Goal: Information Seeking & Learning: Find specific fact

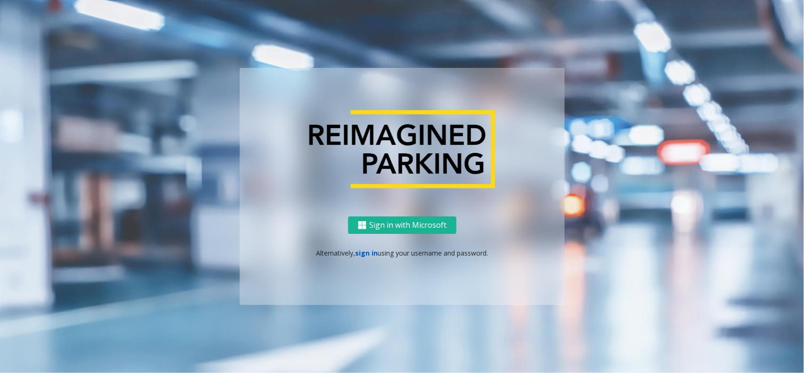
click at [363, 256] on link "sign in" at bounding box center [366, 252] width 23 height 9
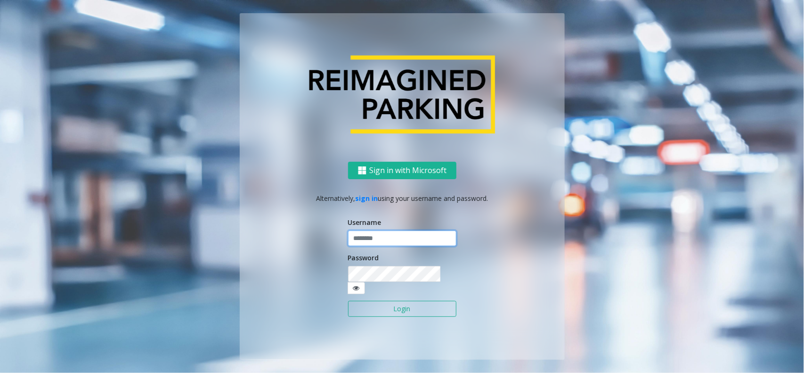
click at [407, 237] on input "text" at bounding box center [402, 238] width 108 height 16
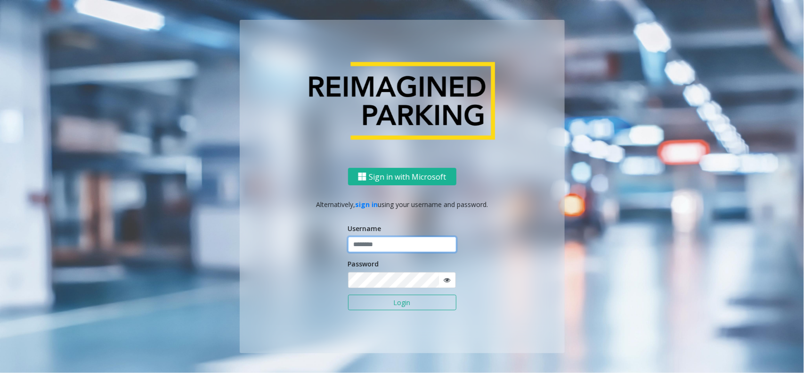
type input "**********"
click at [389, 309] on button "Login" at bounding box center [402, 303] width 108 height 16
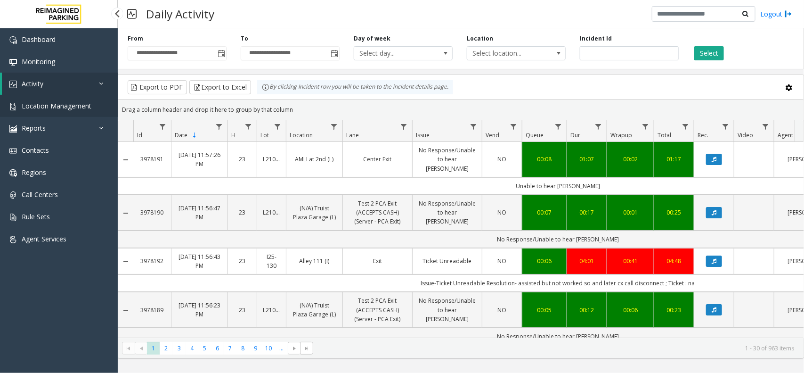
click at [62, 106] on span "Location Management" at bounding box center [57, 105] width 70 height 9
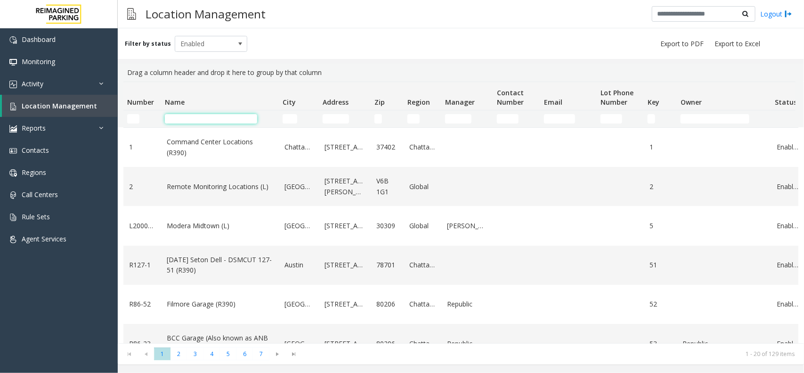
click at [204, 121] on input "Name Filter" at bounding box center [211, 118] width 92 height 9
paste input "**********"
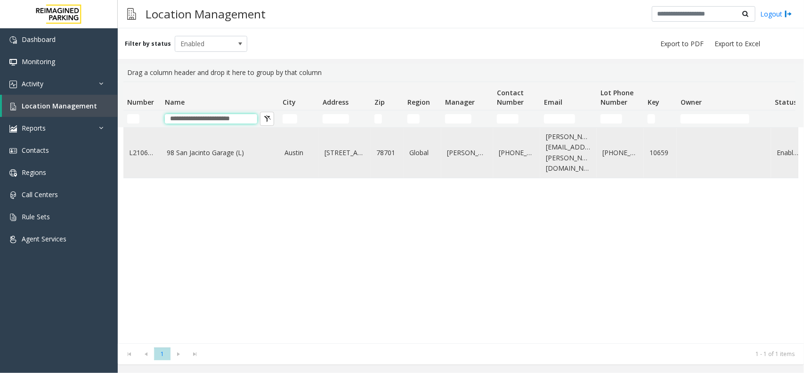
type input "**********"
click at [265, 158] on td "98 San Jacinto Garage (L)" at bounding box center [220, 153] width 118 height 50
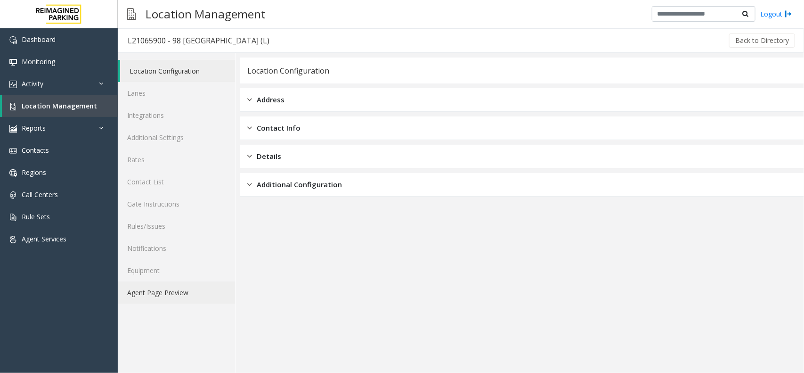
click at [188, 292] on link "Agent Page Preview" at bounding box center [176, 292] width 117 height 22
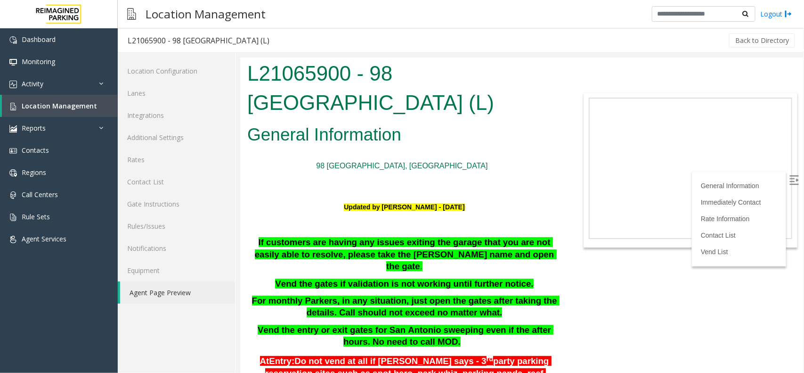
scroll to position [177, 0]
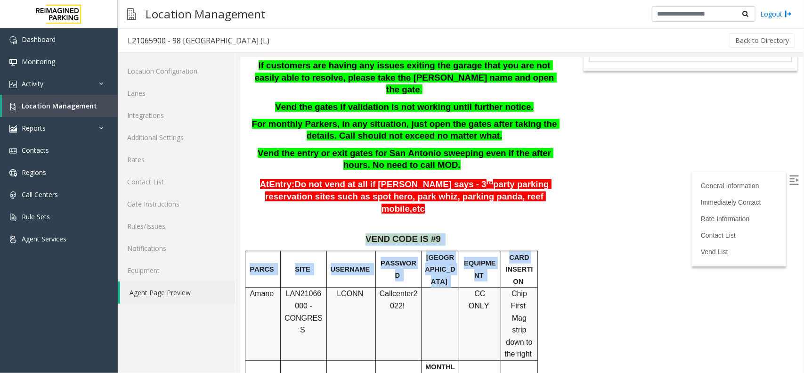
drag, startPoint x: 362, startPoint y: 224, endPoint x: 534, endPoint y: 238, distance: 172.5
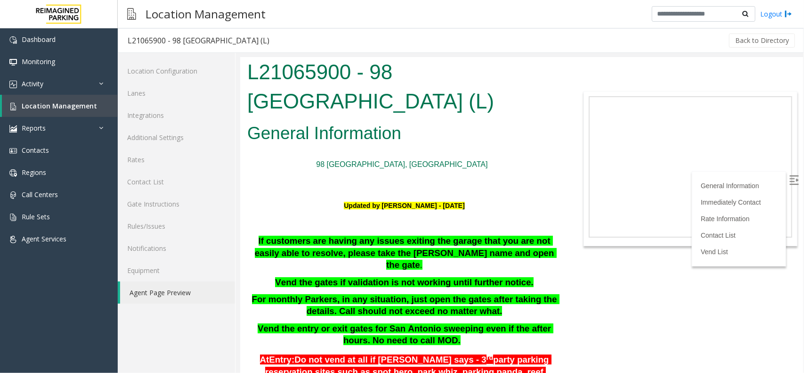
scroll to position [0, 0]
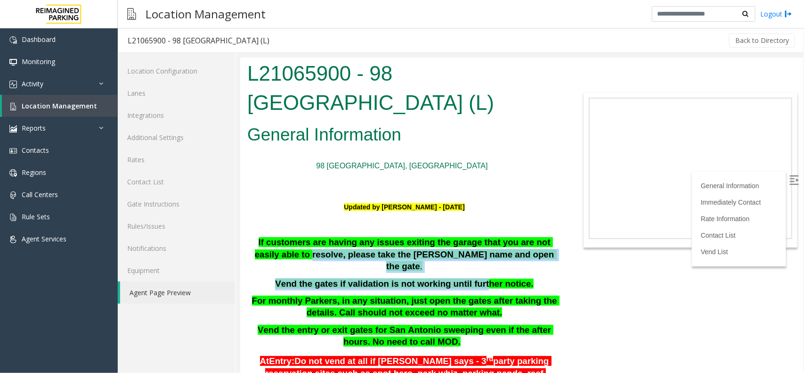
drag, startPoint x: 274, startPoint y: 255, endPoint x: 478, endPoint y: 284, distance: 206.5
click at [478, 280] on div "If customers are having any issues exiting the garage that you are not easily a…" at bounding box center [404, 292] width 314 height 112
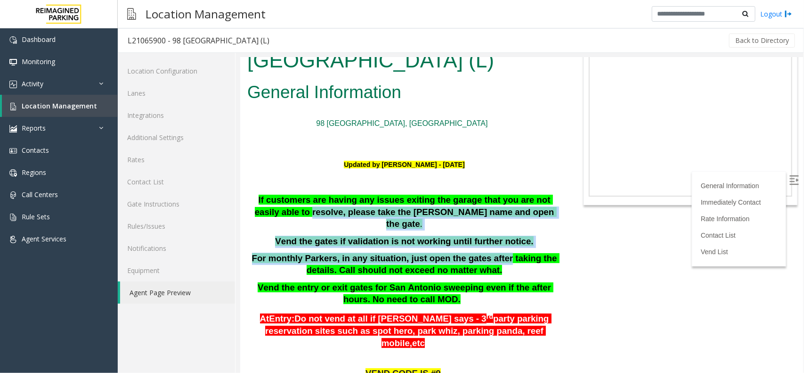
scroll to position [59, 0]
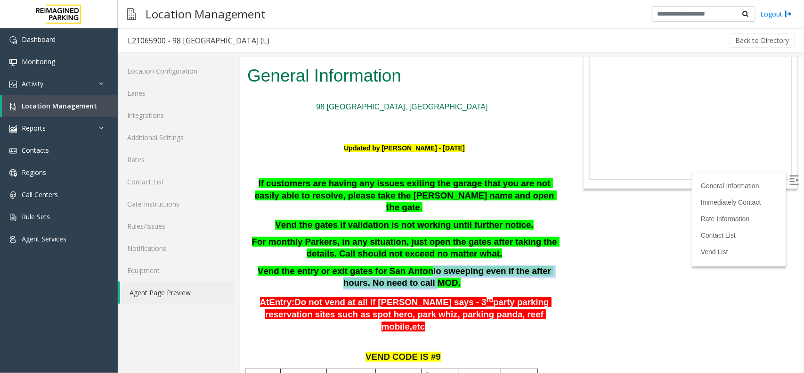
drag, startPoint x: 406, startPoint y: 264, endPoint x: 413, endPoint y: 272, distance: 10.7
click at [413, 272] on b "Vend the entry or exit gates for San Antonio sweeping even if the after hours. …" at bounding box center [405, 276] width 296 height 22
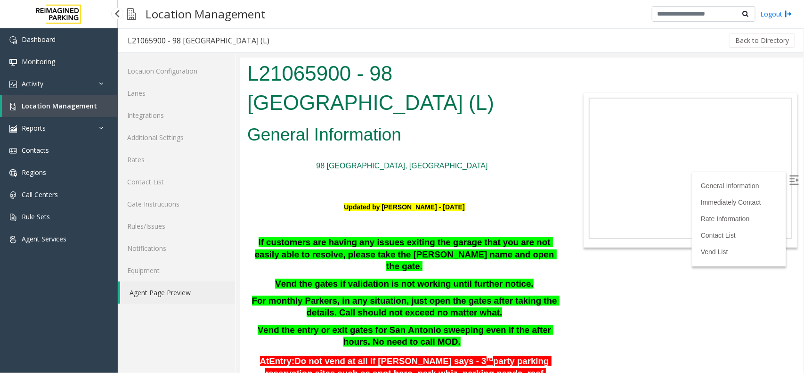
scroll to position [59, 0]
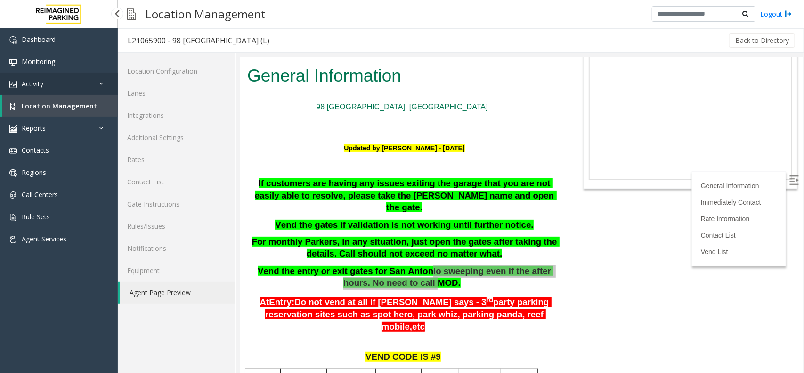
drag, startPoint x: 0, startPoint y: 0, endPoint x: 41, endPoint y: 82, distance: 91.0
click at [41, 82] on span "Activity" at bounding box center [33, 83] width 22 height 9
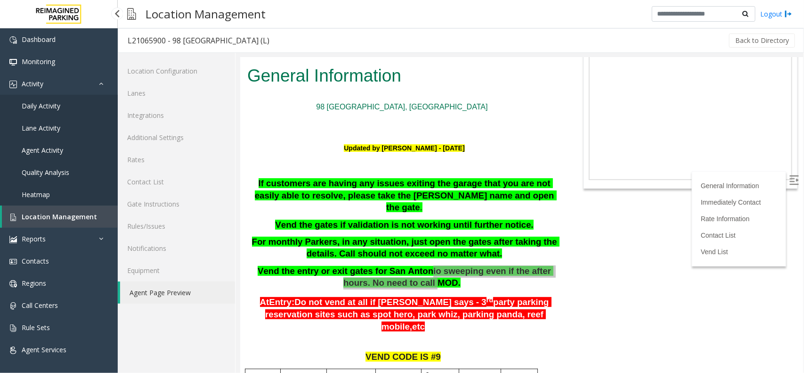
click at [52, 111] on link "Daily Activity" at bounding box center [59, 106] width 118 height 22
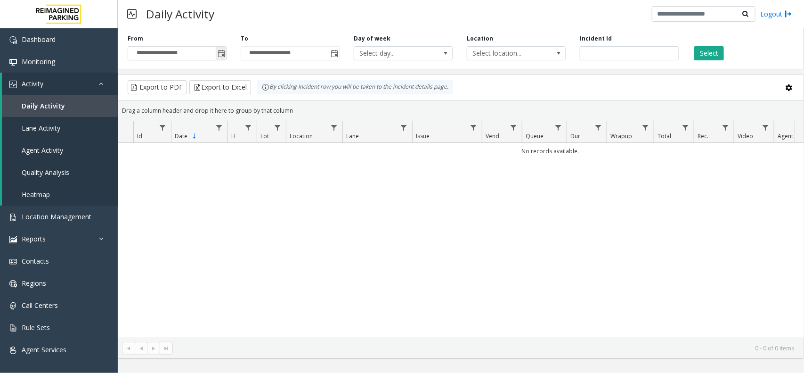
click at [222, 52] on span "Toggle popup" at bounding box center [222, 54] width 8 height 8
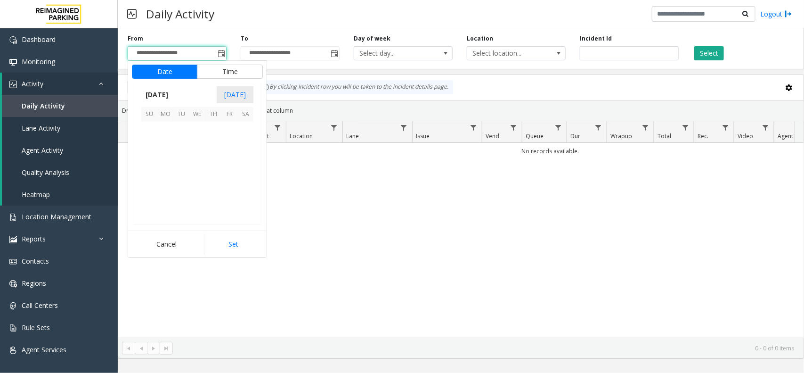
scroll to position [168953, 0]
click at [211, 164] on span "14" at bounding box center [213, 162] width 16 height 16
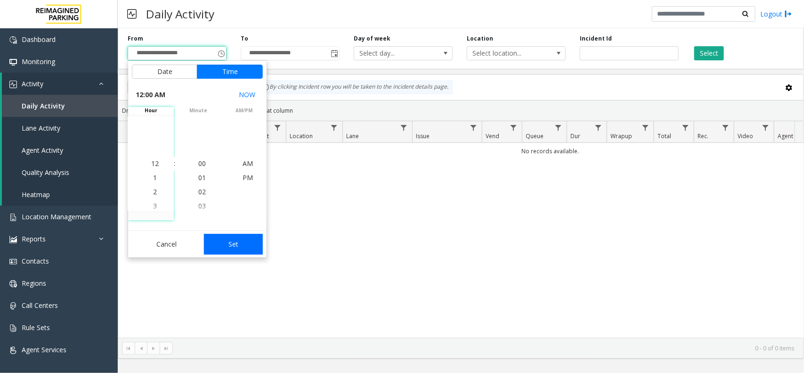
click at [236, 244] on button "Set" at bounding box center [233, 244] width 59 height 21
type input "**********"
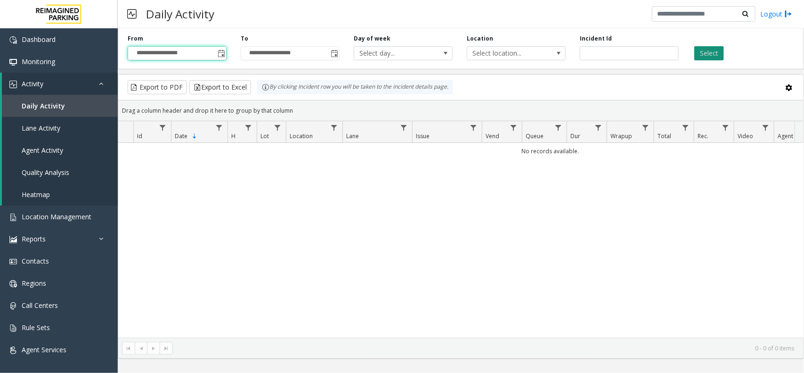
click at [709, 50] on button "Select" at bounding box center [710, 53] width 30 height 14
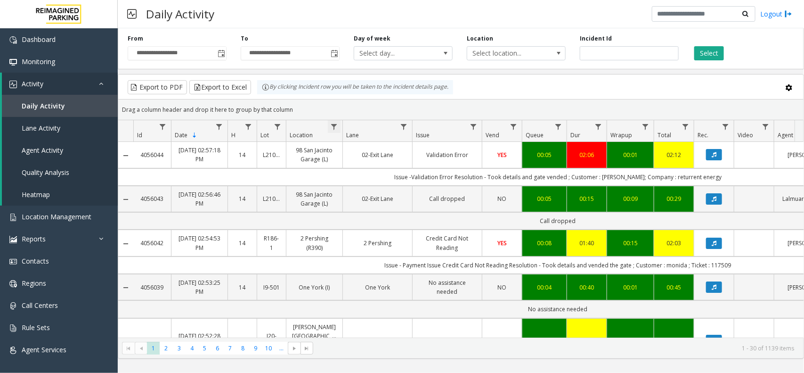
click at [334, 128] on span "Data table" at bounding box center [334, 127] width 8 height 8
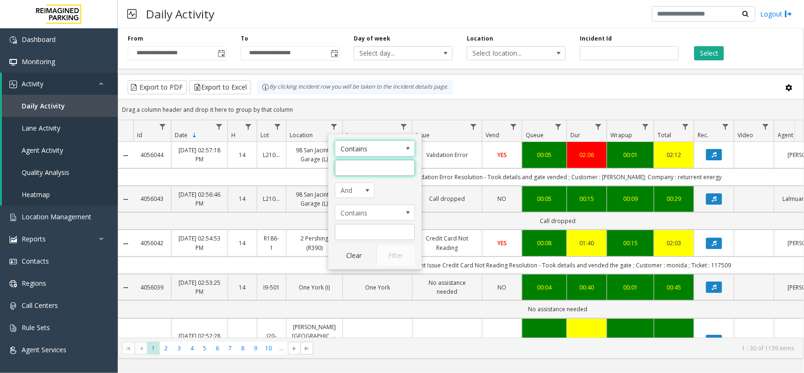
click at [361, 167] on input "Location Filter" at bounding box center [375, 168] width 80 height 16
paste input "**********"
type input "**********"
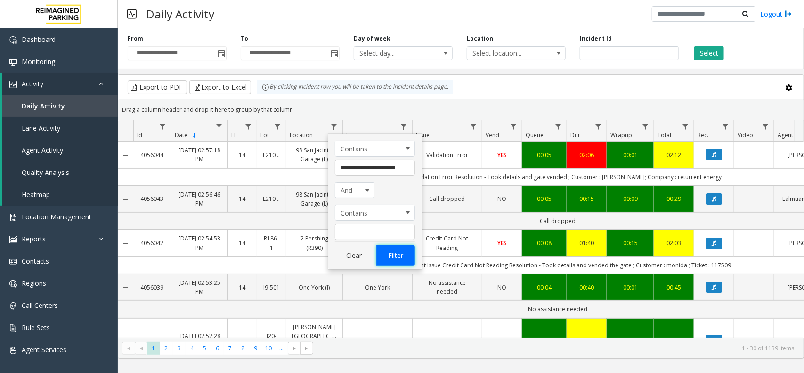
click at [390, 251] on button "Filter" at bounding box center [396, 255] width 39 height 21
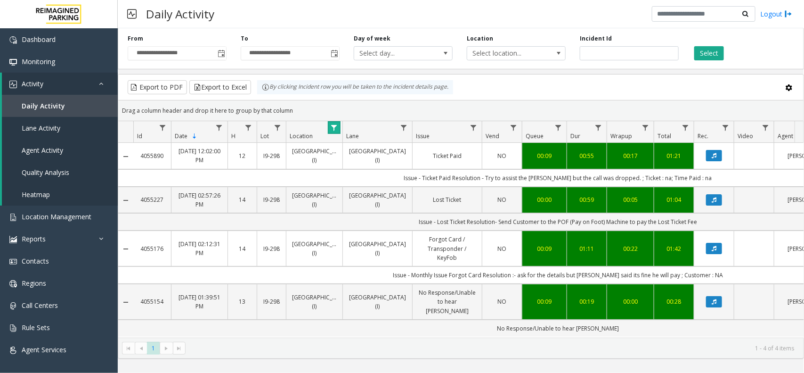
scroll to position [1, 0]
click at [469, 129] on link "Data table" at bounding box center [474, 127] width 13 height 13
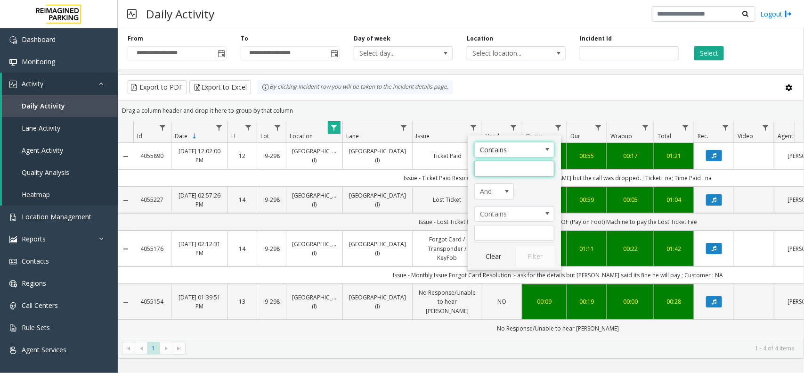
click at [486, 172] on input "Issue Filter" at bounding box center [515, 169] width 80 height 16
type input "****"
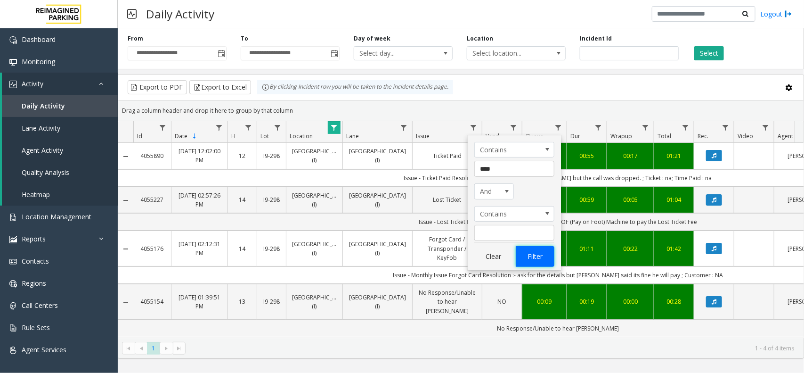
click at [520, 259] on button "Filter" at bounding box center [535, 256] width 39 height 21
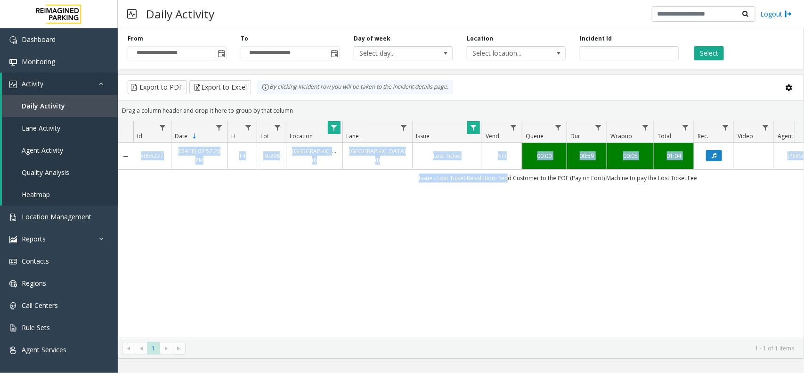
drag, startPoint x: 507, startPoint y: 179, endPoint x: 708, endPoint y: 190, distance: 201.5
click at [708, 190] on div "4055227 Aug 14, 2025 02:57:26 PM 14 I9-298 Dundas Kipling Centre (I) Dundas Kip…" at bounding box center [461, 240] width 686 height 195
click at [653, 235] on div "4055227 Aug 14, 2025 02:57:26 PM 14 I9-298 Dundas Kipling Centre (I) Dundas Kip…" at bounding box center [461, 240] width 686 height 195
drag, startPoint x: 501, startPoint y: 180, endPoint x: 694, endPoint y: 188, distance: 193.4
click at [694, 188] on div "4055227 Aug 14, 2025 02:57:26 PM 14 I9-298 Dundas Kipling Centre (I) Dundas Kip…" at bounding box center [461, 240] width 686 height 195
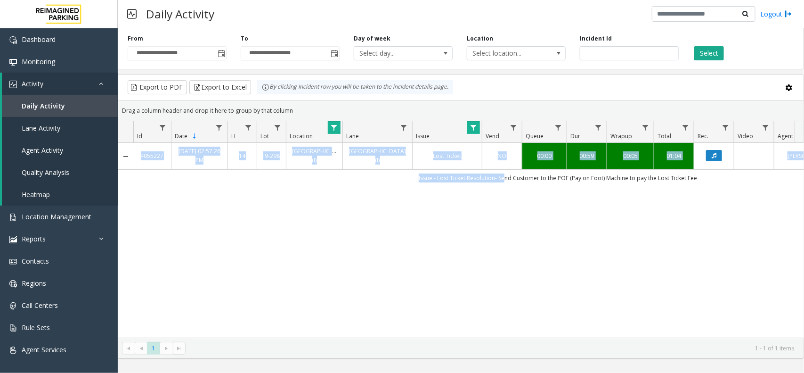
click at [566, 300] on div "4055227 Aug 14, 2025 02:57:26 PM 14 I9-298 Dundas Kipling Centre (I) Dundas Kip…" at bounding box center [461, 240] width 686 height 195
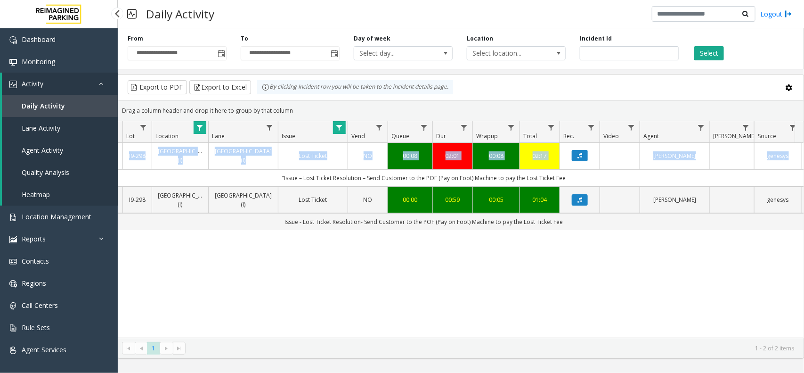
click at [61, 105] on span "Daily Activity" at bounding box center [43, 105] width 43 height 9
click at [66, 218] on span "Location Management" at bounding box center [57, 216] width 70 height 9
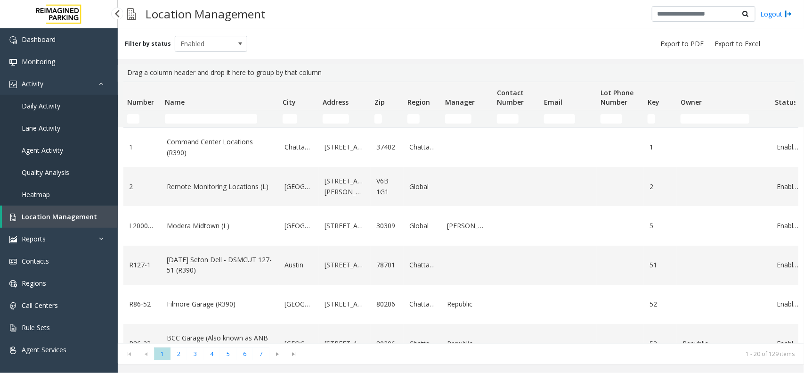
click at [44, 106] on span "Daily Activity" at bounding box center [41, 105] width 39 height 9
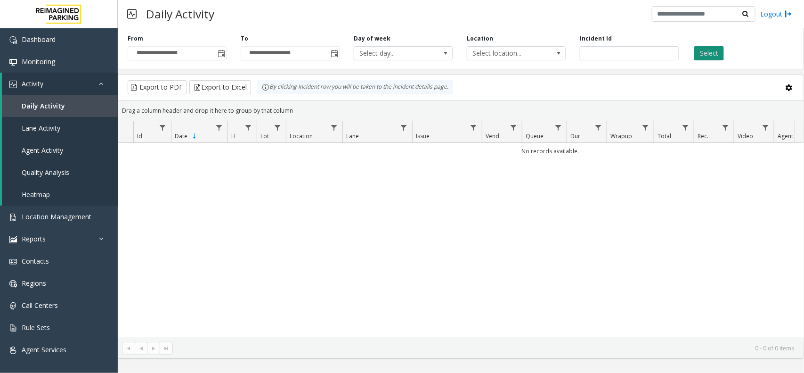
click at [714, 49] on button "Select" at bounding box center [710, 53] width 30 height 14
click at [221, 53] on span "Toggle popup" at bounding box center [222, 54] width 8 height 8
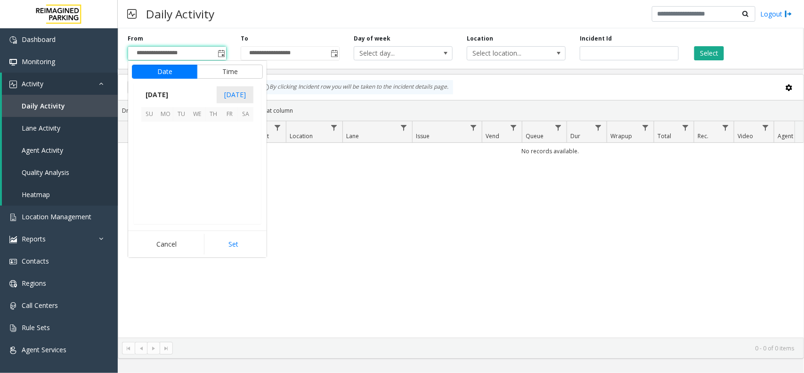
scroll to position [168953, 0]
click at [229, 162] on span "15" at bounding box center [229, 162] width 16 height 16
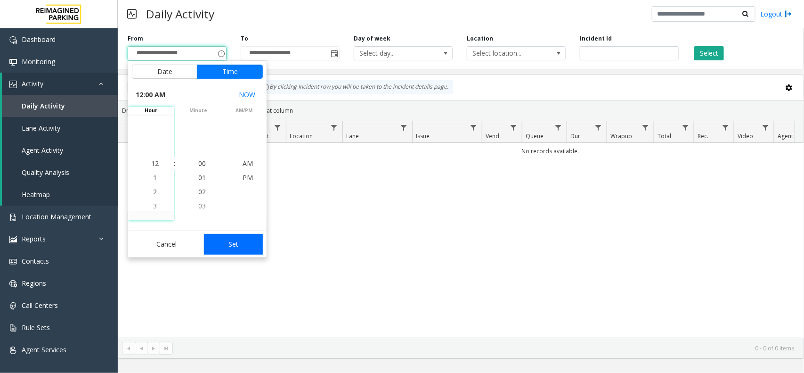
click at [246, 250] on button "Set" at bounding box center [233, 244] width 59 height 21
type input "**********"
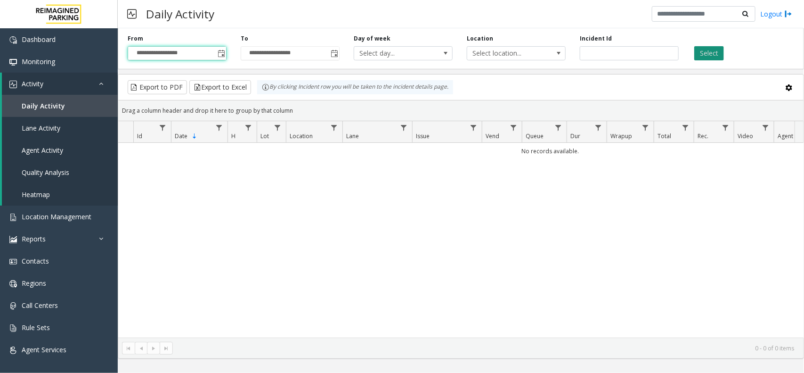
click at [712, 51] on button "Select" at bounding box center [710, 53] width 30 height 14
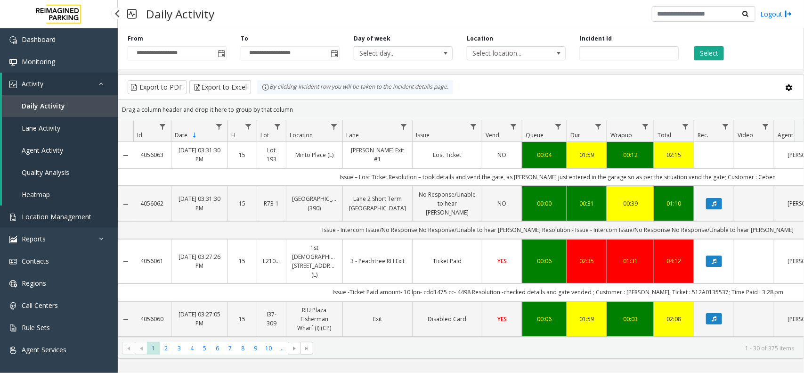
click at [53, 220] on link "Location Management" at bounding box center [59, 216] width 118 height 22
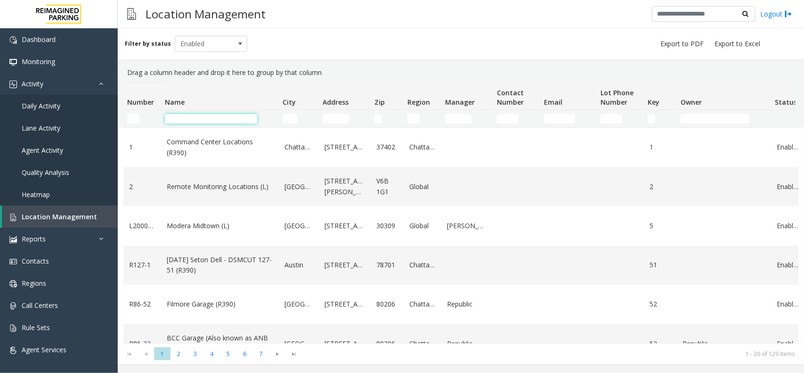
click at [223, 121] on input "Name Filter" at bounding box center [211, 118] width 92 height 9
type input "****"
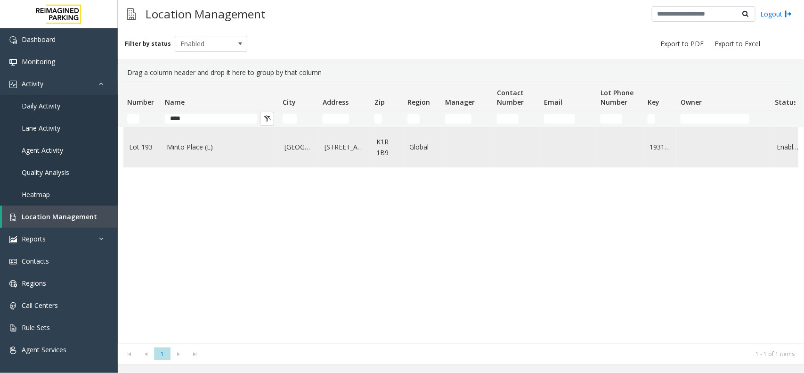
click at [233, 158] on td "Minto Place (L)" at bounding box center [220, 147] width 118 height 39
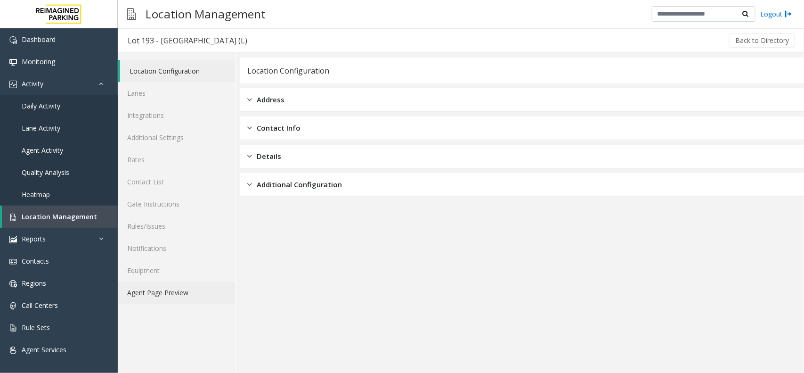
click at [185, 300] on link "Agent Page Preview" at bounding box center [176, 292] width 117 height 22
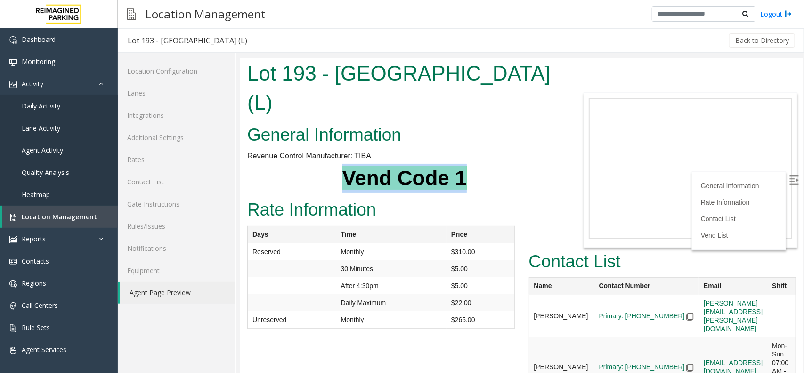
drag, startPoint x: 331, startPoint y: 137, endPoint x: 369, endPoint y: 141, distance: 37.9
click at [474, 163] on h1 "Vend Code 1" at bounding box center [404, 177] width 314 height 29
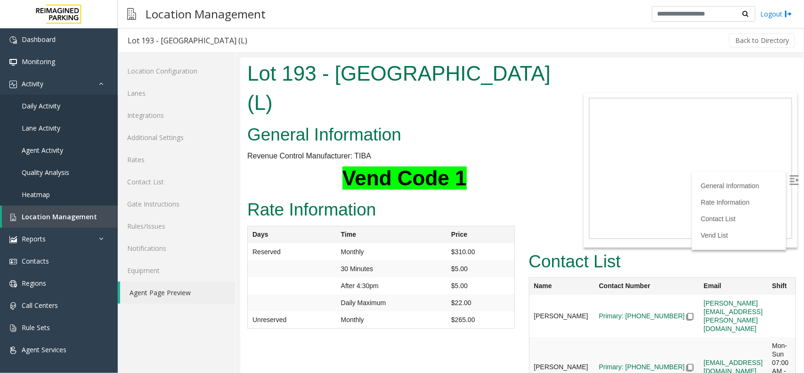
click at [792, 180] on label at bounding box center [795, 181] width 14 height 14
click at [39, 101] on span "Daily Activity" at bounding box center [41, 105] width 39 height 9
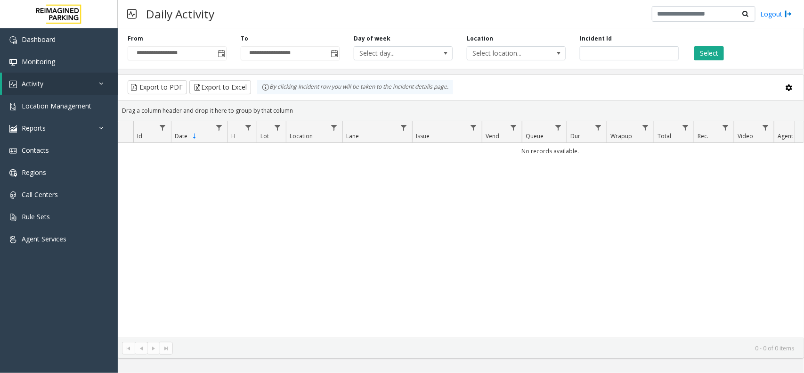
click at [509, 16] on div "Daily Activity Logout" at bounding box center [461, 14] width 687 height 28
click at [491, 205] on div "No records available." at bounding box center [461, 240] width 686 height 195
click at [715, 47] on button "Select" at bounding box center [710, 53] width 30 height 14
click at [220, 53] on span "Toggle popup" at bounding box center [222, 54] width 8 height 8
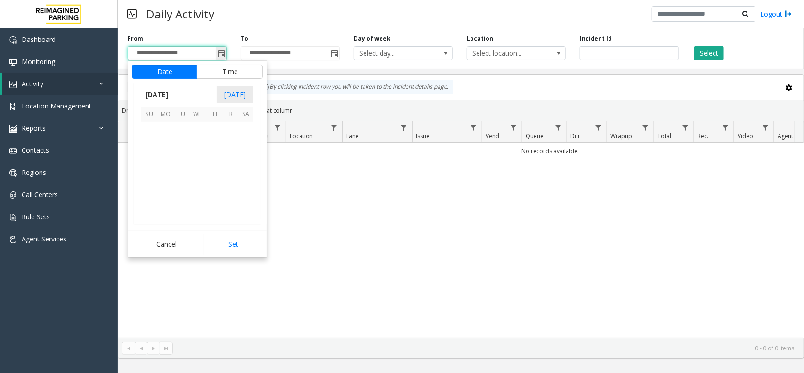
scroll to position [168953, 0]
click at [227, 163] on span "15" at bounding box center [229, 162] width 16 height 16
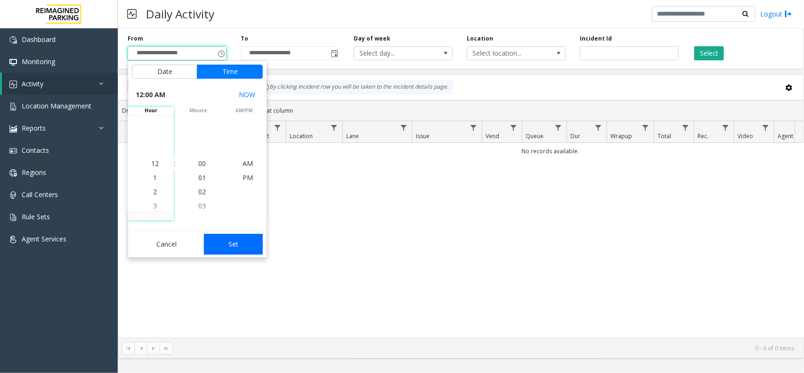
click at [230, 247] on button "Set" at bounding box center [233, 244] width 59 height 21
type input "**********"
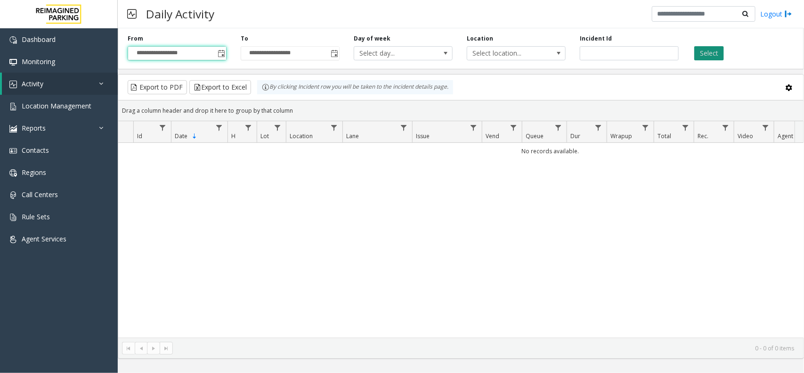
click at [708, 57] on button "Select" at bounding box center [710, 53] width 30 height 14
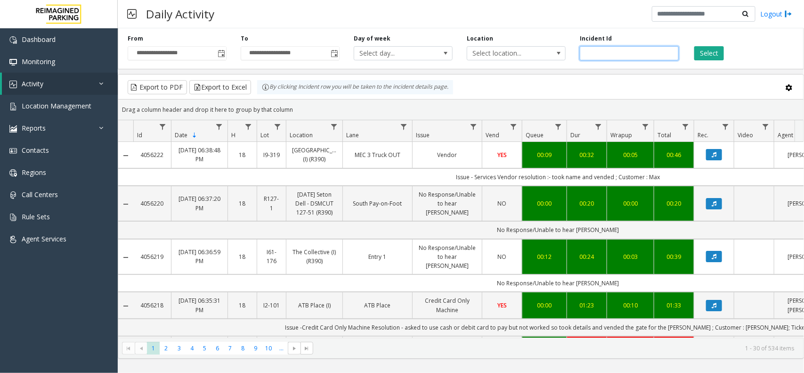
click at [590, 55] on input "number" at bounding box center [629, 53] width 99 height 14
click at [62, 107] on span "Location Management" at bounding box center [57, 105] width 70 height 9
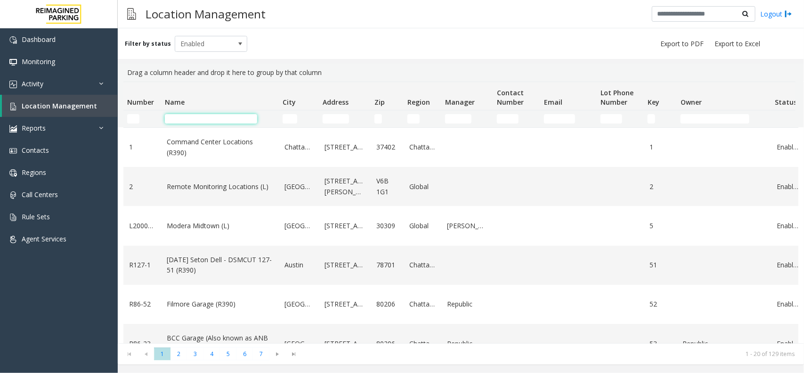
click at [218, 115] on input "Name Filter" at bounding box center [211, 118] width 92 height 9
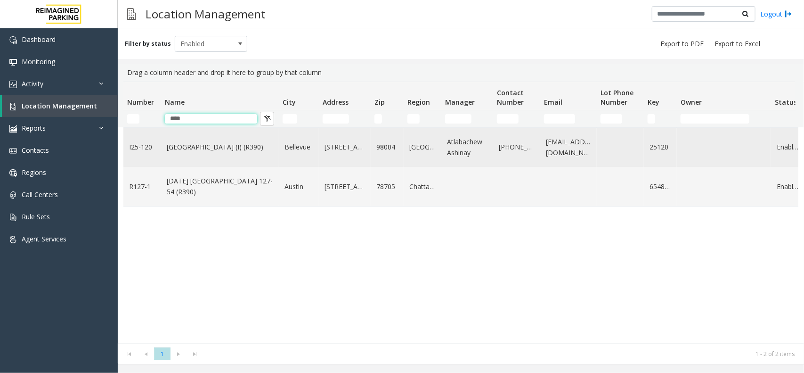
type input "****"
click at [189, 149] on link "[GEOGRAPHIC_DATA] (I) (R390)" at bounding box center [220, 147] width 107 height 10
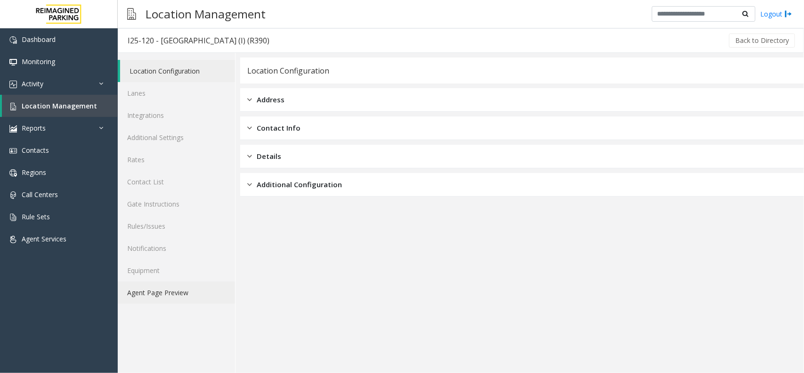
click at [164, 291] on link "Agent Page Preview" at bounding box center [176, 292] width 117 height 22
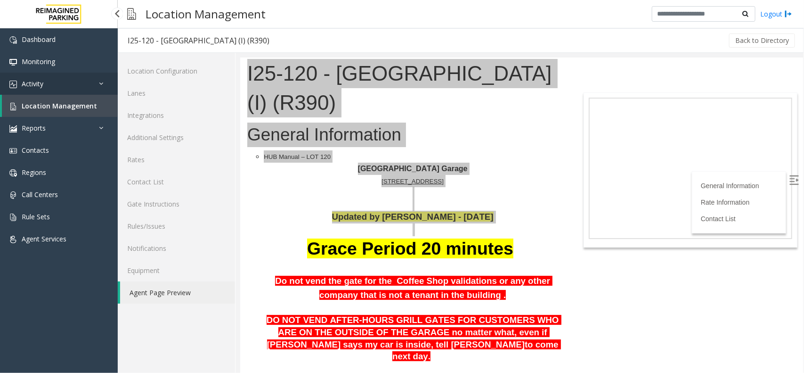
click at [53, 91] on link "Activity" at bounding box center [59, 84] width 118 height 22
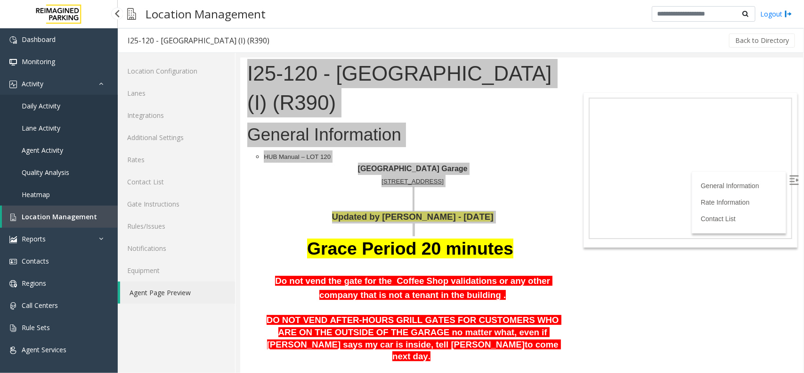
click at [54, 106] on span "Daily Activity" at bounding box center [41, 105] width 39 height 9
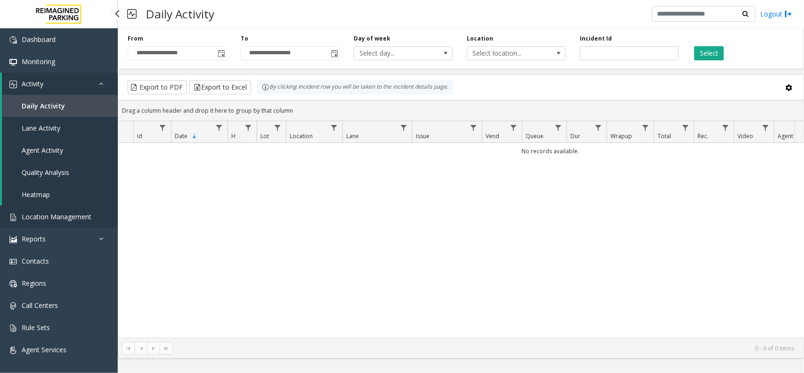
click at [50, 217] on span "Location Management" at bounding box center [57, 216] width 70 height 9
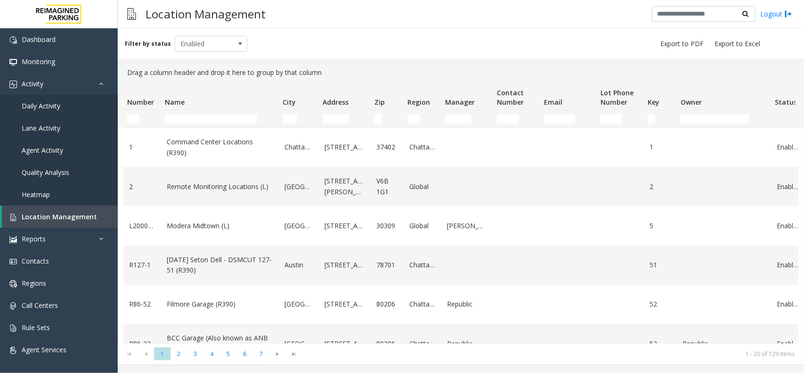
click at [198, 113] on td "Name Filter" at bounding box center [220, 118] width 118 height 17
click at [197, 118] on input "Name Filter" at bounding box center [211, 118] width 92 height 9
type input "****"
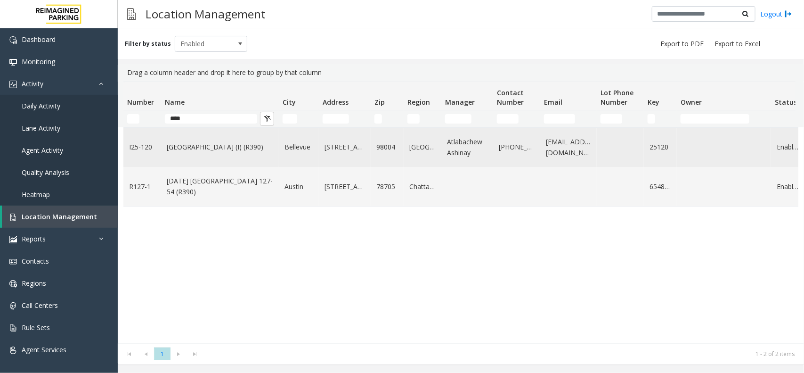
click at [228, 152] on link "[GEOGRAPHIC_DATA] (I) (R390)" at bounding box center [220, 147] width 107 height 10
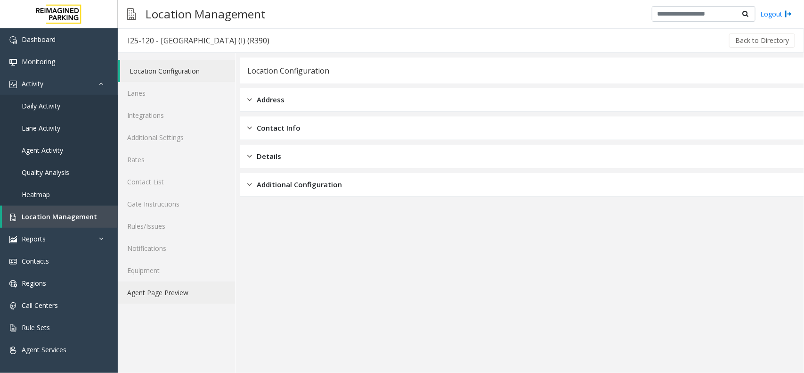
click at [181, 291] on link "Agent Page Preview" at bounding box center [176, 292] width 117 height 22
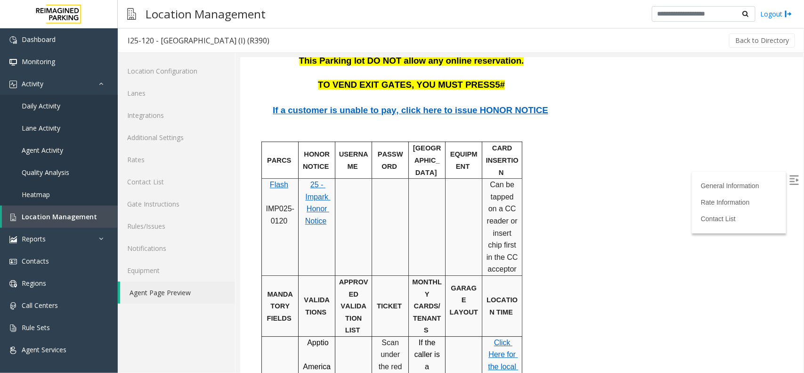
scroll to position [1237, 0]
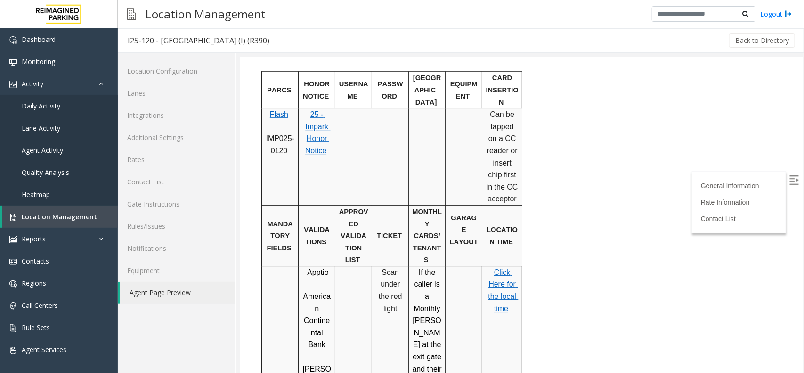
drag, startPoint x: 381, startPoint y: 215, endPoint x: 405, endPoint y: 256, distance: 47.1
click at [405, 266] on div "Scan under the red light" at bounding box center [390, 290] width 36 height 48
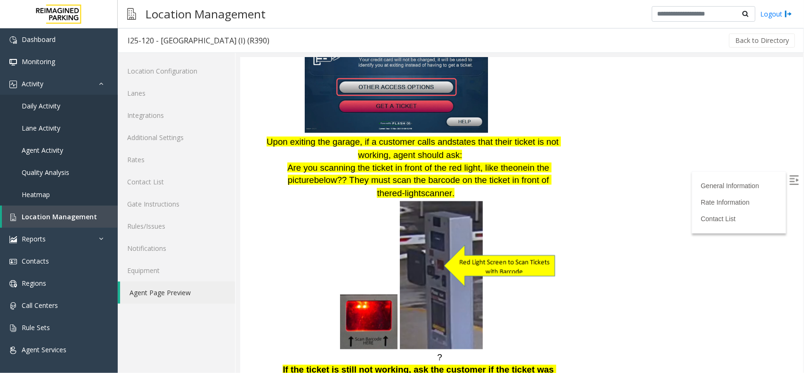
scroll to position [530, 0]
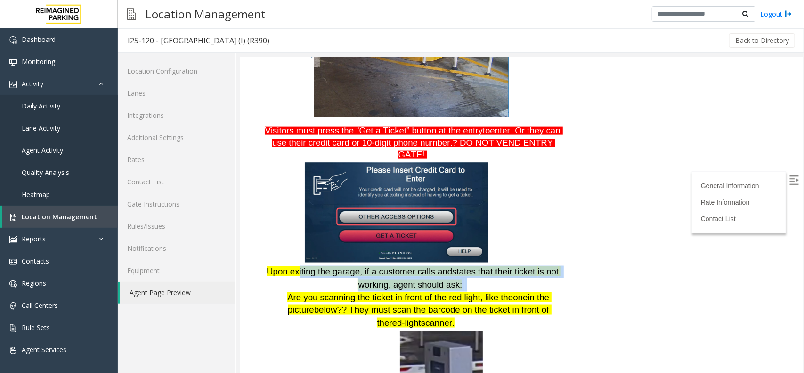
drag, startPoint x: 472, startPoint y: 252, endPoint x: 479, endPoint y: 251, distance: 7.1
click at [476, 265] on p "Upon exiting the garage, if a customer calls and states that their ticket is no…" at bounding box center [412, 278] width 298 height 26
click at [479, 265] on p "Upon exiting the garage, if a customer calls and states that their ticket is no…" at bounding box center [412, 278] width 298 height 26
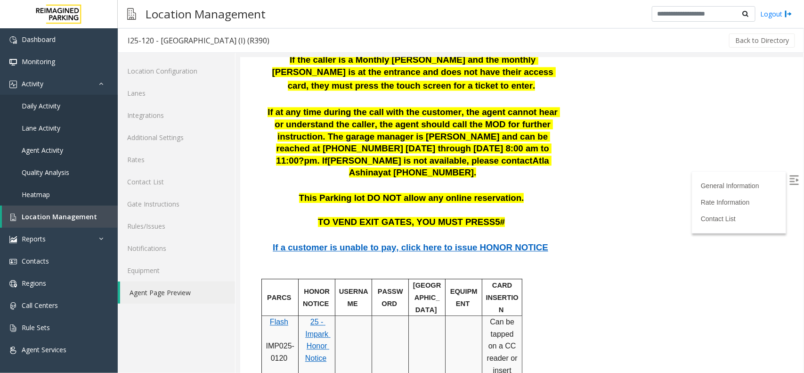
scroll to position [1060, 0]
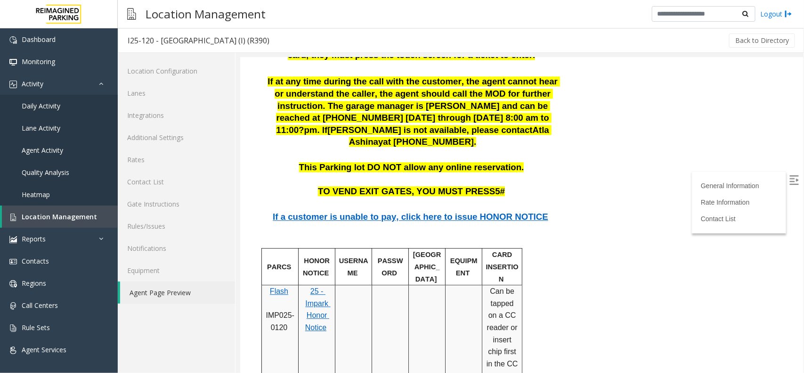
click at [279, 285] on p "Flash IMP025-0120" at bounding box center [280, 309] width 30 height 48
copy p "IMP025-0120"
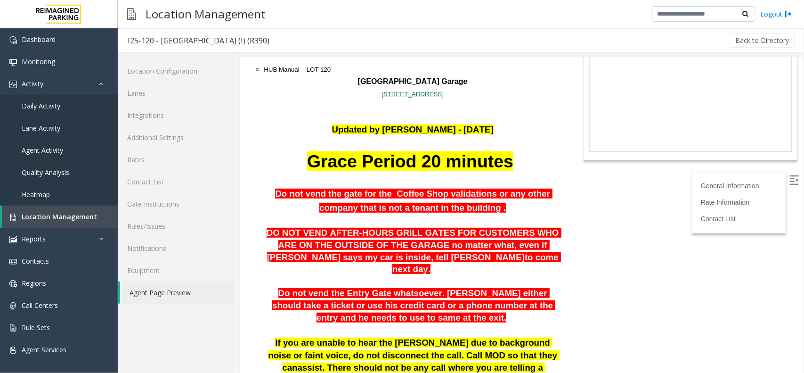
scroll to position [0, 0]
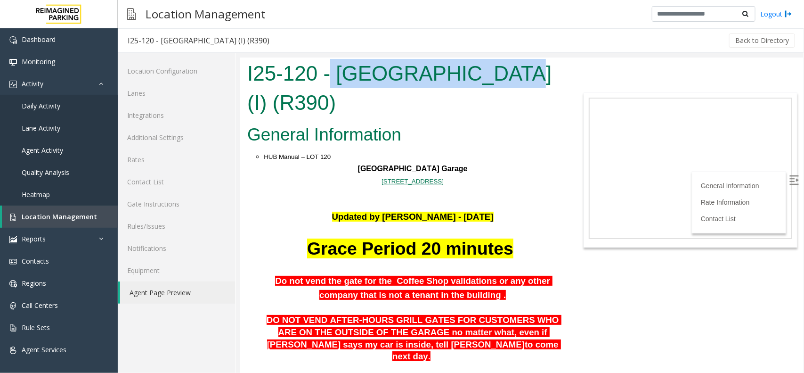
drag, startPoint x: 329, startPoint y: 74, endPoint x: 497, endPoint y: 73, distance: 167.3
click at [497, 73] on h1 "I25-120 - [GEOGRAPHIC_DATA] (I) (R390)" at bounding box center [404, 87] width 314 height 58
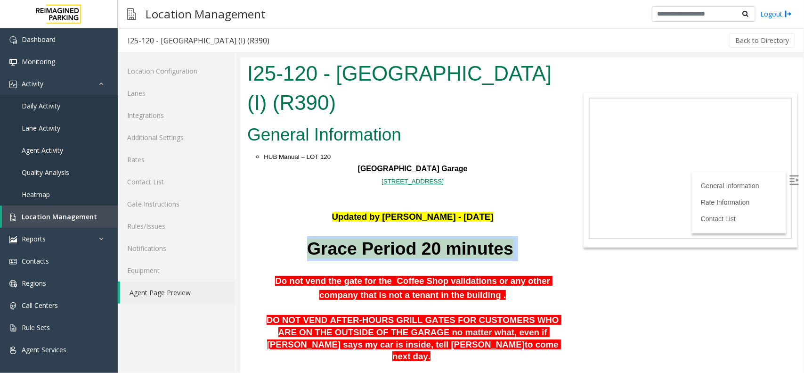
drag, startPoint x: 319, startPoint y: 241, endPoint x: 505, endPoint y: 249, distance: 186.3
click at [505, 249] on p "Grace Period 20 minutes" at bounding box center [412, 248] width 298 height 25
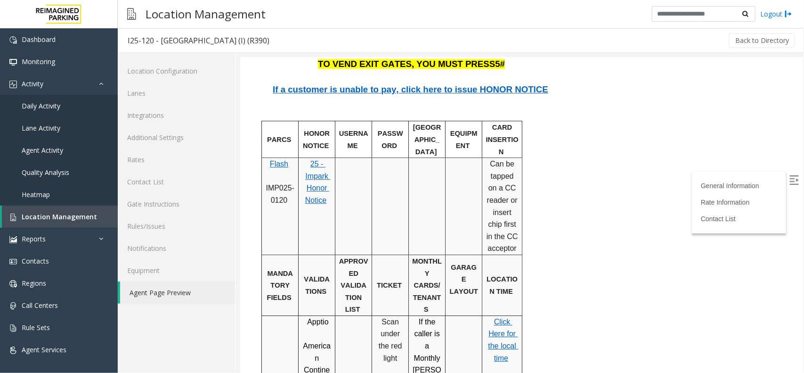
scroll to position [1237, 0]
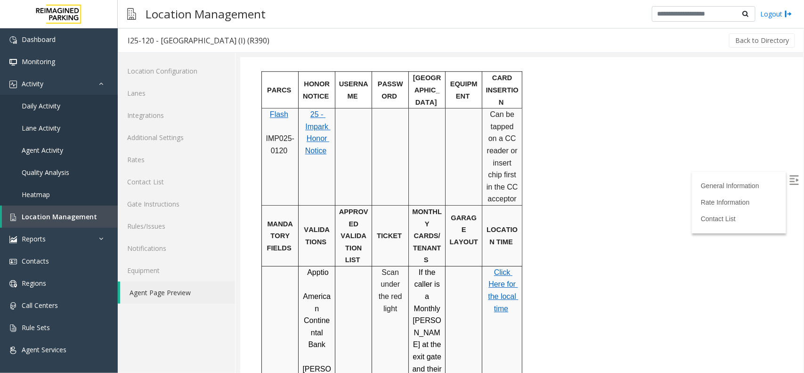
drag, startPoint x: 378, startPoint y: 209, endPoint x: 402, endPoint y: 267, distance: 62.9
click at [391, 268] on span "Scan under the red light" at bounding box center [390, 290] width 25 height 44
click at [392, 268] on span "Scan under the red light" at bounding box center [390, 290] width 25 height 44
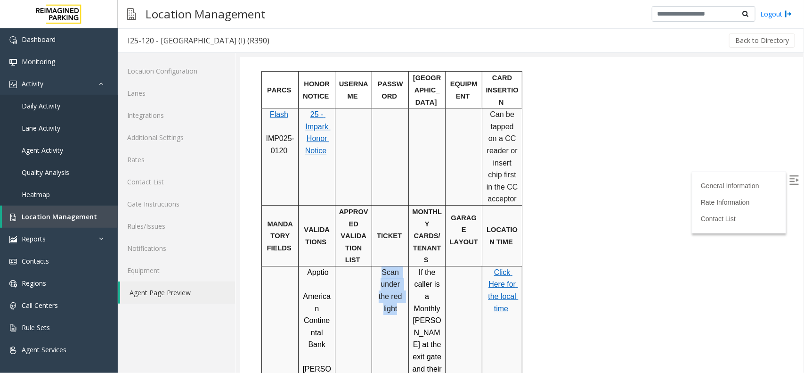
click at [392, 268] on span "Scan under the red light" at bounding box center [390, 290] width 25 height 44
click at [46, 98] on link "Daily Activity" at bounding box center [59, 106] width 118 height 22
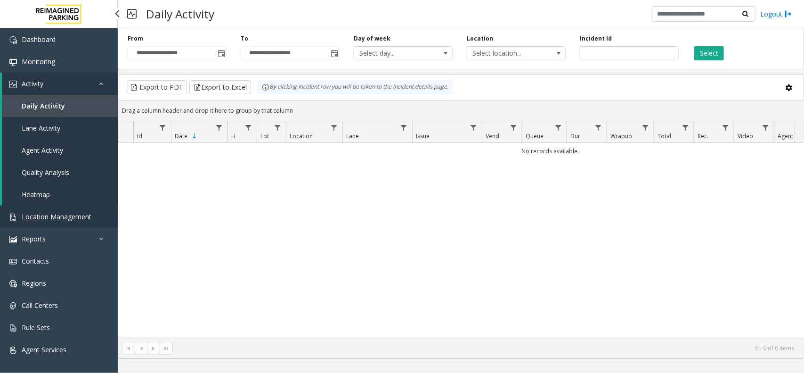
click at [24, 218] on span "Location Management" at bounding box center [57, 216] width 70 height 9
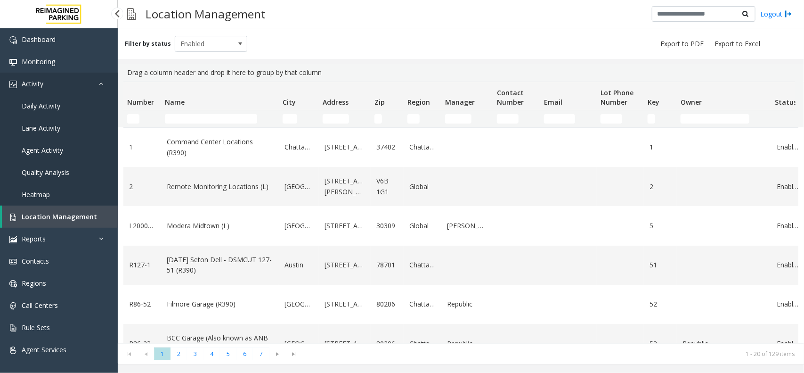
click at [64, 82] on link "Activity" at bounding box center [59, 84] width 118 height 22
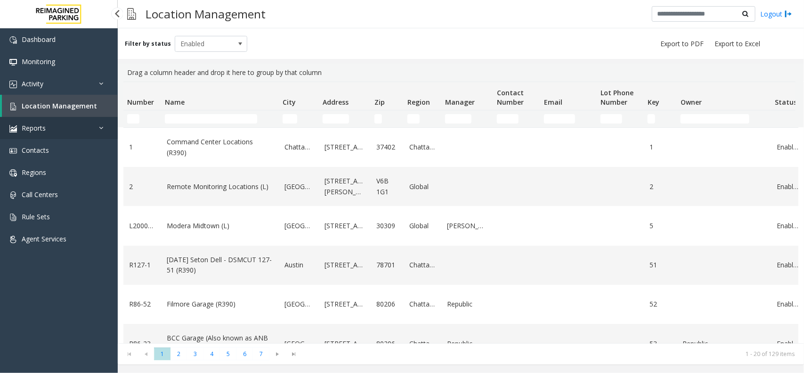
click at [95, 129] on link "Reports" at bounding box center [59, 128] width 118 height 22
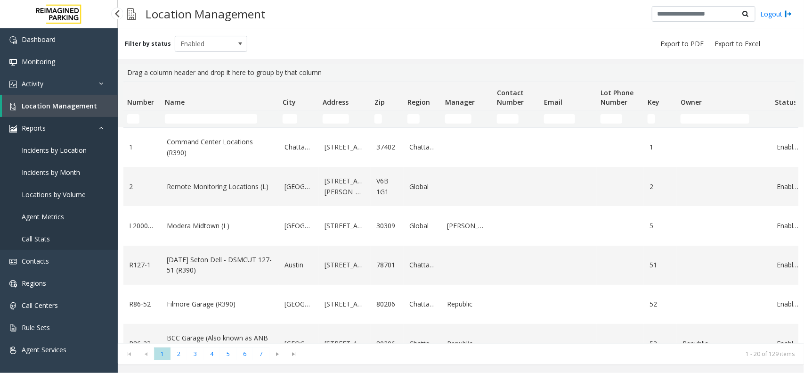
click at [95, 129] on link "Reports" at bounding box center [59, 128] width 118 height 22
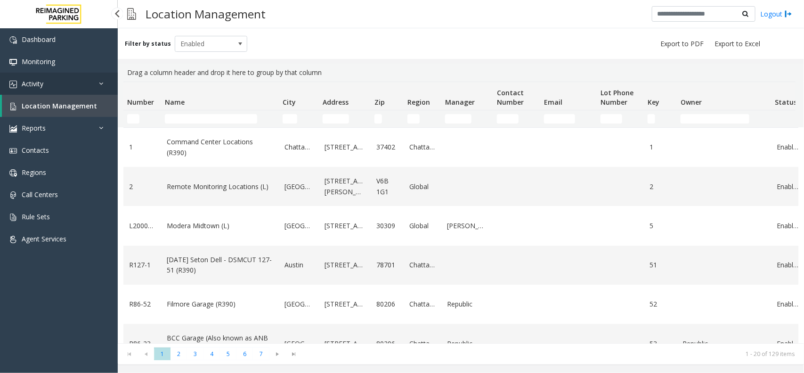
click at [48, 85] on link "Activity" at bounding box center [59, 84] width 118 height 22
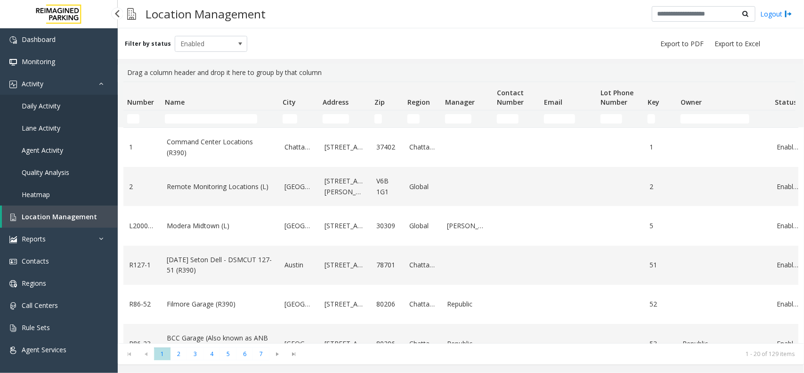
click at [40, 104] on span "Daily Activity" at bounding box center [41, 105] width 39 height 9
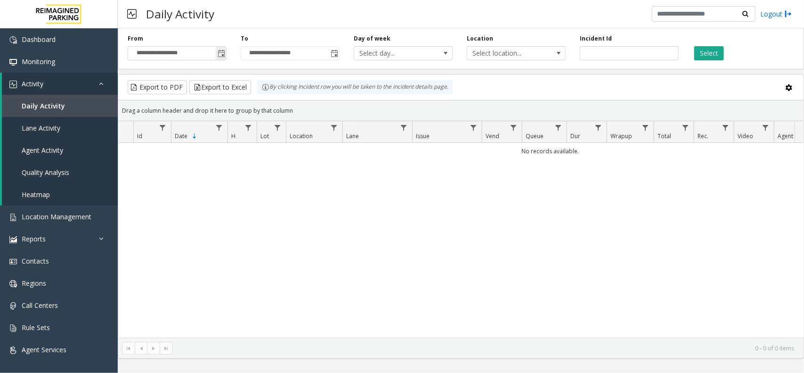
click at [217, 59] on span "Toggle popup" at bounding box center [221, 53] width 10 height 15
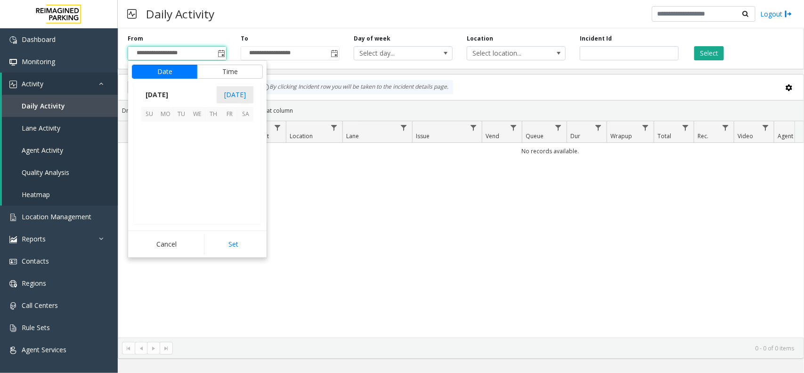
scroll to position [168953, 0]
click at [230, 160] on span "15" at bounding box center [229, 162] width 16 height 16
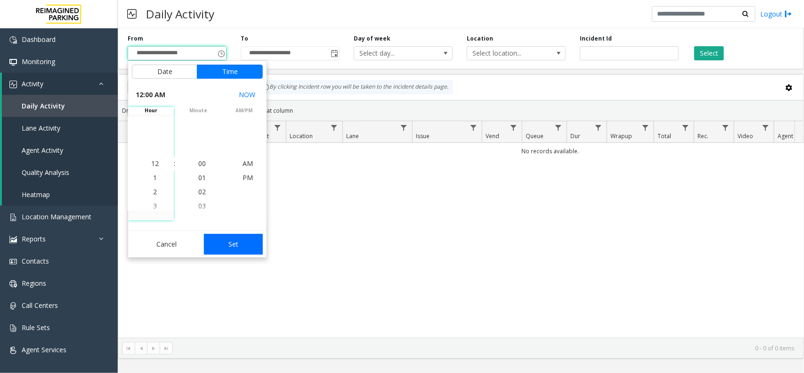
click at [255, 243] on button "Set" at bounding box center [233, 244] width 59 height 21
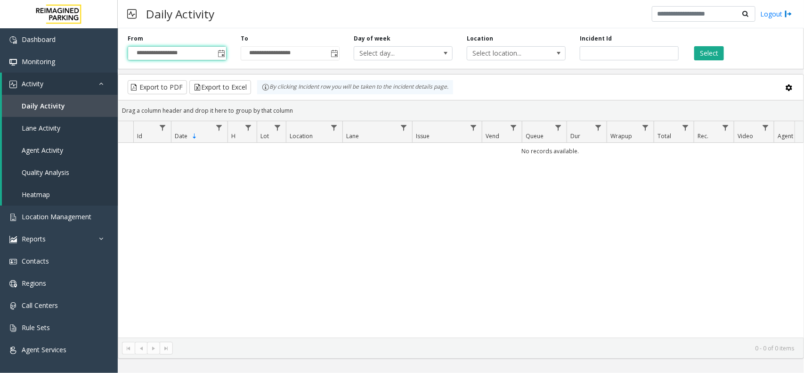
type input "**********"
click at [713, 48] on button "Select" at bounding box center [710, 53] width 30 height 14
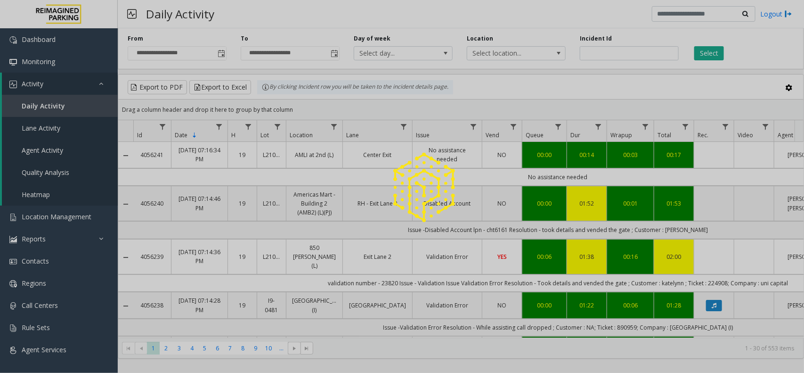
drag, startPoint x: 310, startPoint y: 338, endPoint x: 331, endPoint y: 336, distance: 21.3
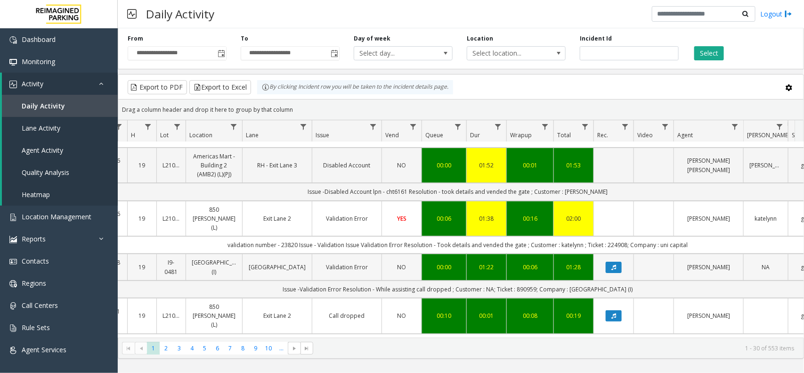
scroll to position [59, 100]
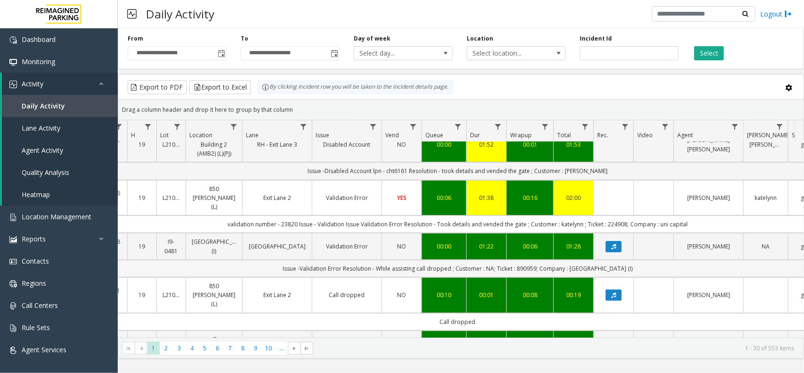
click at [519, 270] on td "Issue -Validation Error Resolution - While assisting call dropped ; Customer : …" at bounding box center [458, 268] width 850 height 17
copy td "890959"
copy td "[GEOGRAPHIC_DATA] (I)"
drag, startPoint x: 561, startPoint y: 270, endPoint x: 639, endPoint y: 270, distance: 77.8
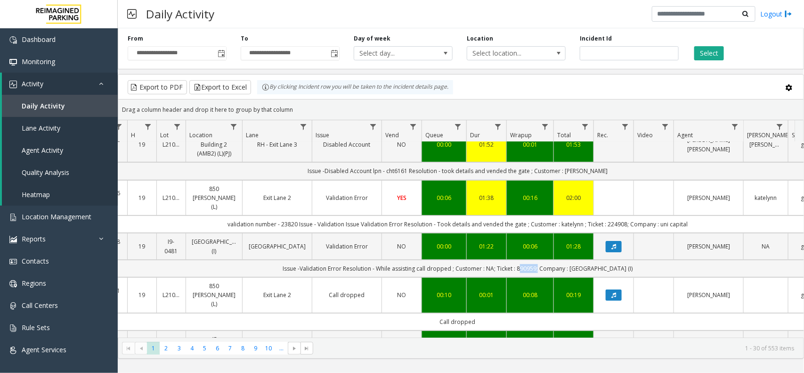
click at [639, 270] on td "Issue -Validation Error Resolution - While assisting call dropped ; Customer : …" at bounding box center [458, 268] width 850 height 17
drag, startPoint x: 370, startPoint y: 269, endPoint x: 572, endPoint y: 262, distance: 201.8
click at [572, 262] on td "Issue -Validation Error Resolution - While assisting call dropped ; Customer : …" at bounding box center [458, 268] width 850 height 17
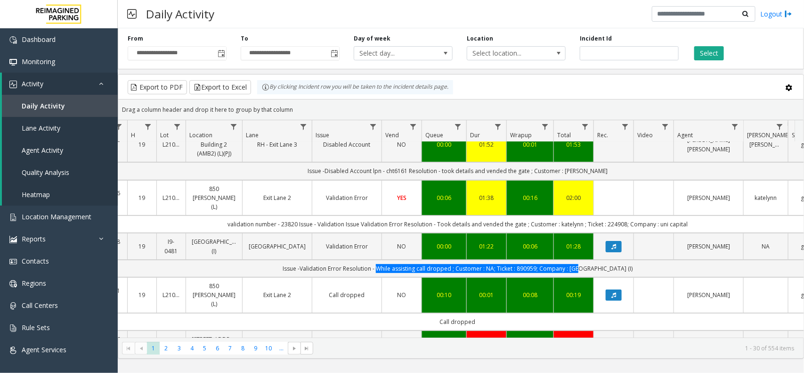
scroll to position [118, 100]
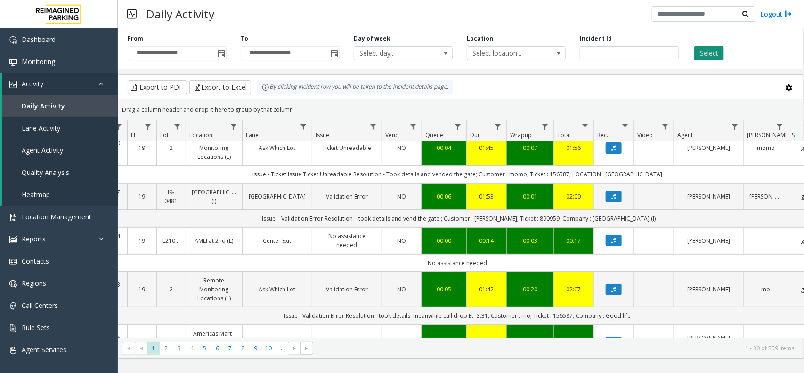
click at [710, 50] on button "Select" at bounding box center [710, 53] width 30 height 14
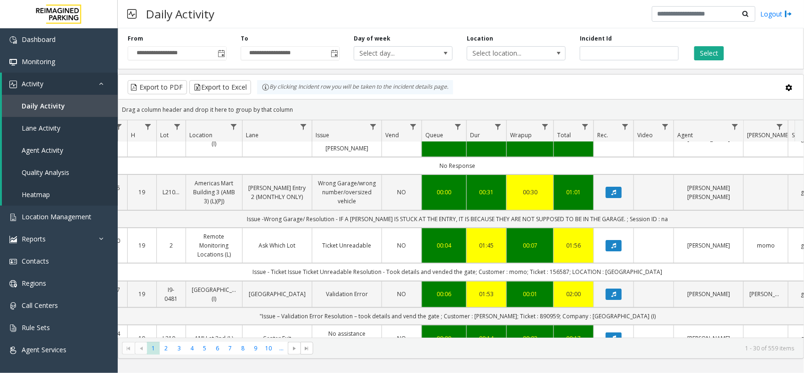
scroll to position [0, 100]
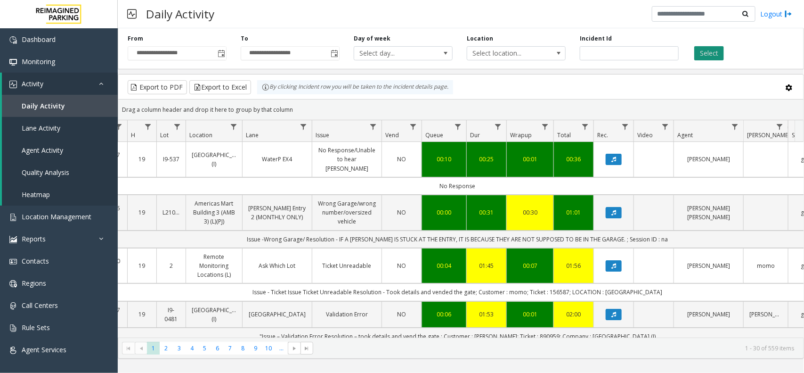
click at [703, 47] on button "Select" at bounding box center [710, 53] width 30 height 14
click at [99, 106] on link "Daily Activity" at bounding box center [60, 106] width 116 height 22
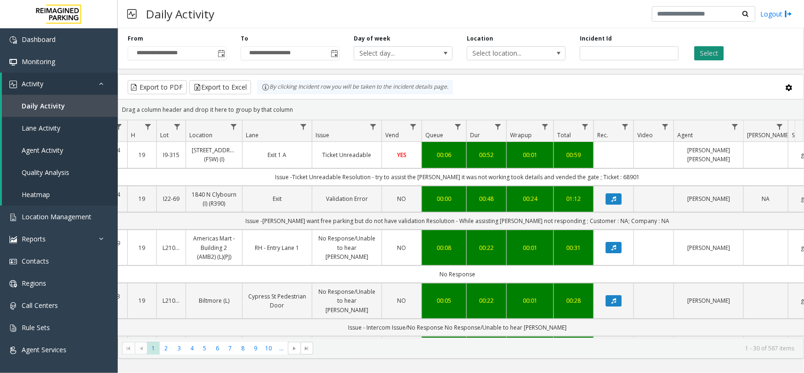
click at [717, 57] on button "Select" at bounding box center [710, 53] width 30 height 14
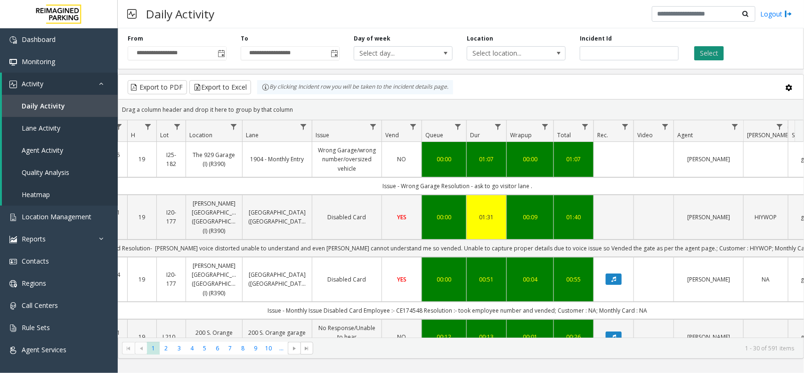
click at [704, 59] on button "Select" at bounding box center [710, 53] width 30 height 14
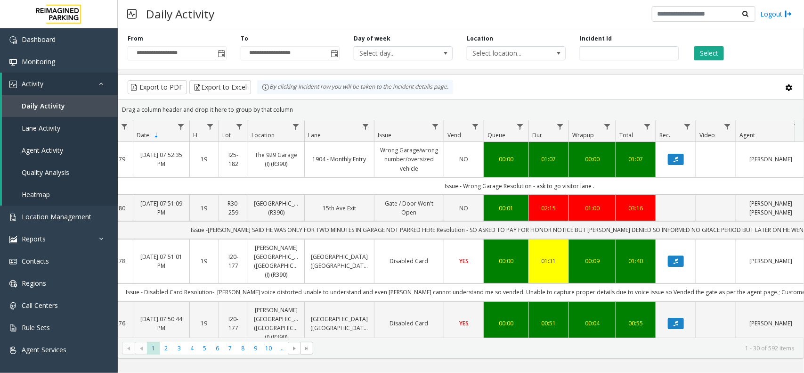
scroll to position [0, 78]
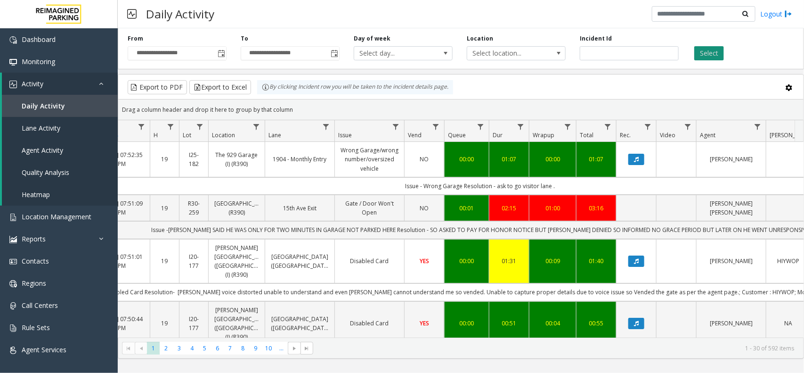
click at [705, 53] on button "Select" at bounding box center [710, 53] width 30 height 14
